Goal: Find specific page/section: Find specific page/section

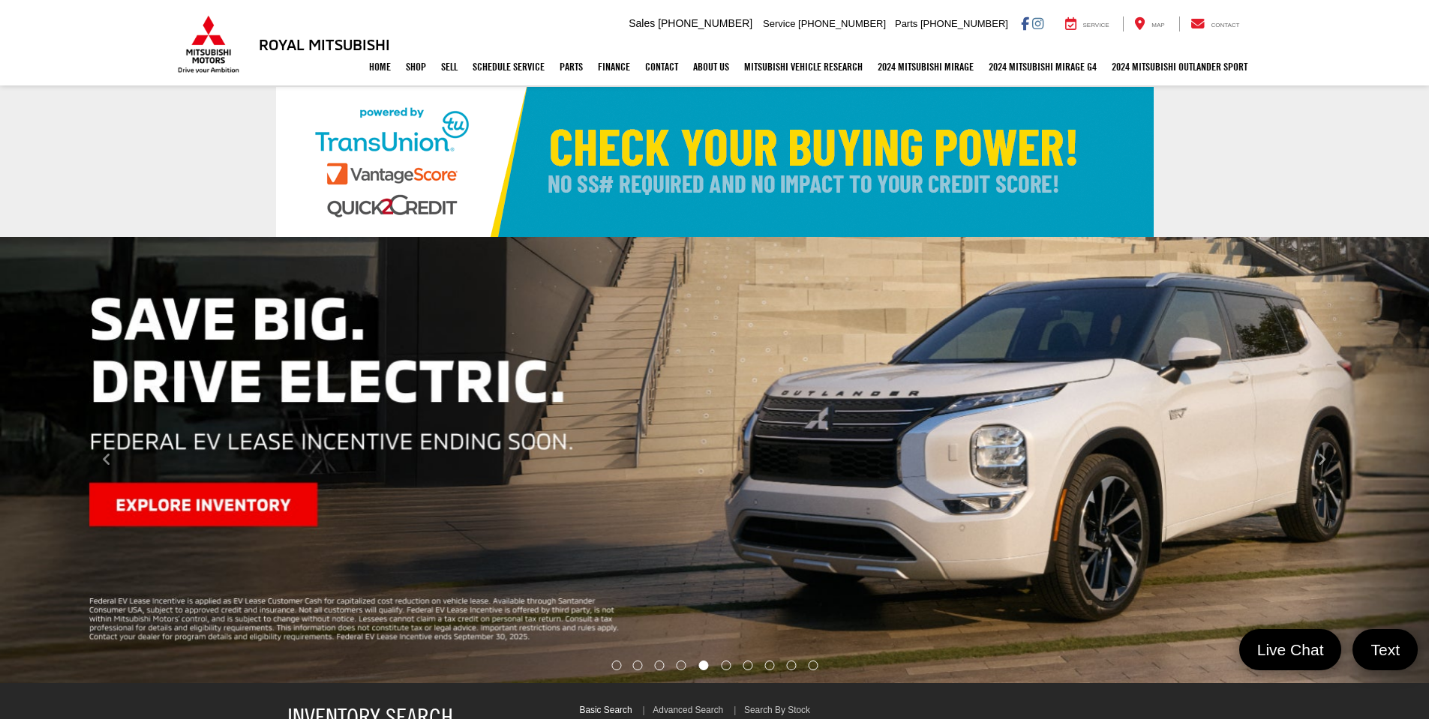
select select "Mitsubishi"
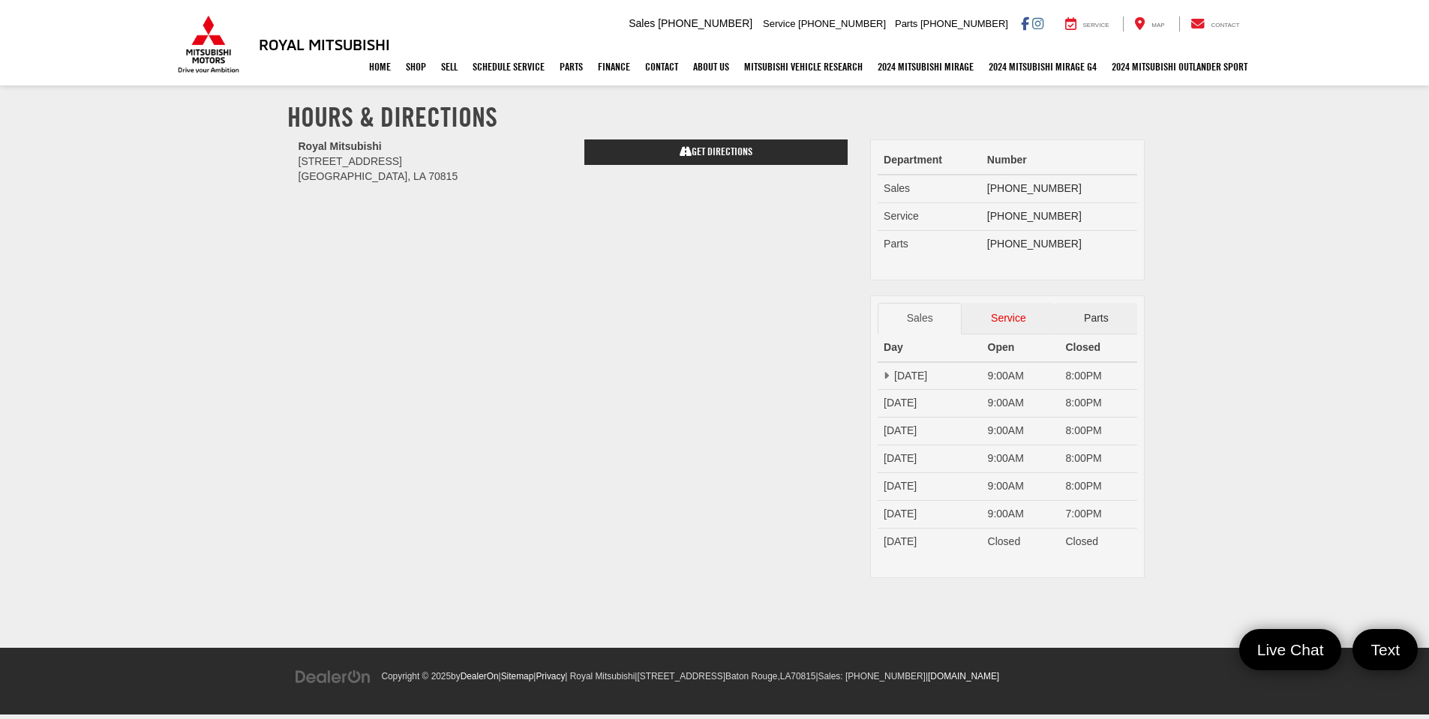
click at [1001, 319] on link "Service" at bounding box center [1008, 319] width 93 height 32
